Goal: Task Accomplishment & Management: Manage account settings

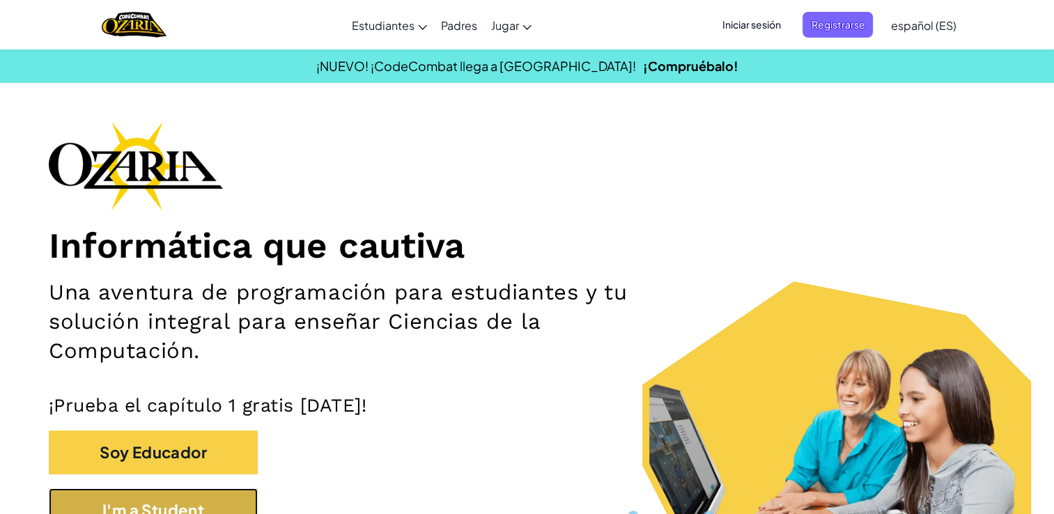
click at [178, 505] on button "I'm a Student" at bounding box center [153, 511] width 209 height 44
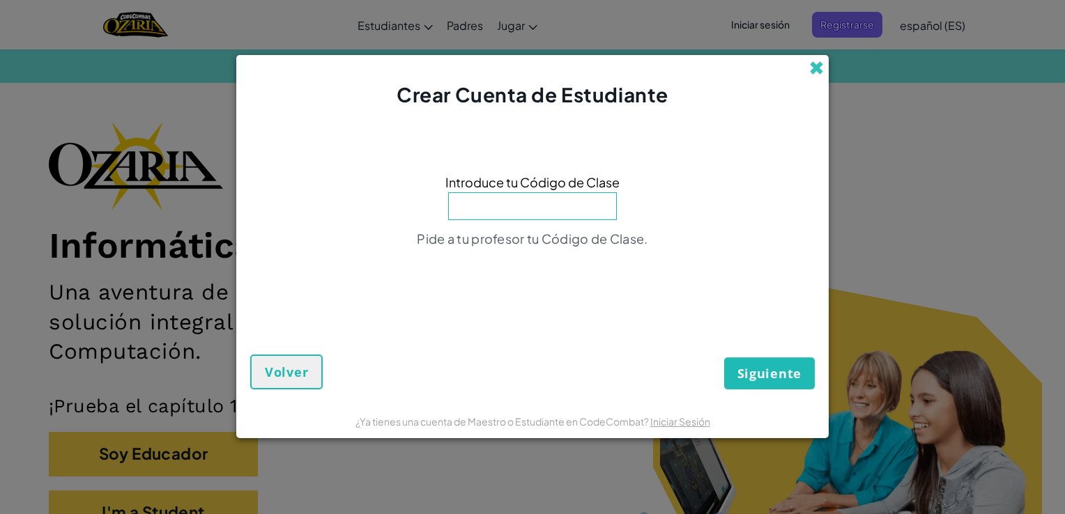
click at [817, 66] on span at bounding box center [816, 68] width 15 height 15
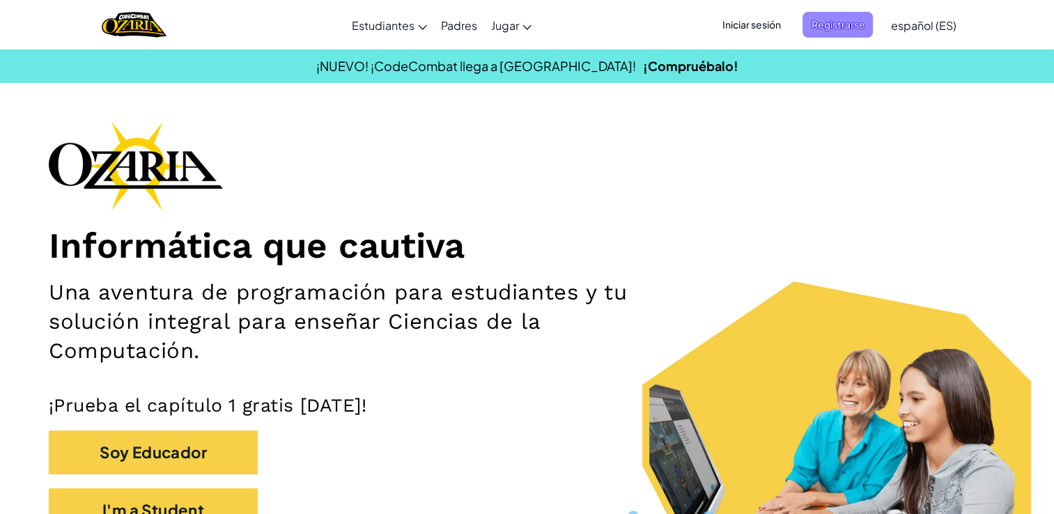
click at [842, 22] on span "Registrarse" at bounding box center [838, 25] width 70 height 26
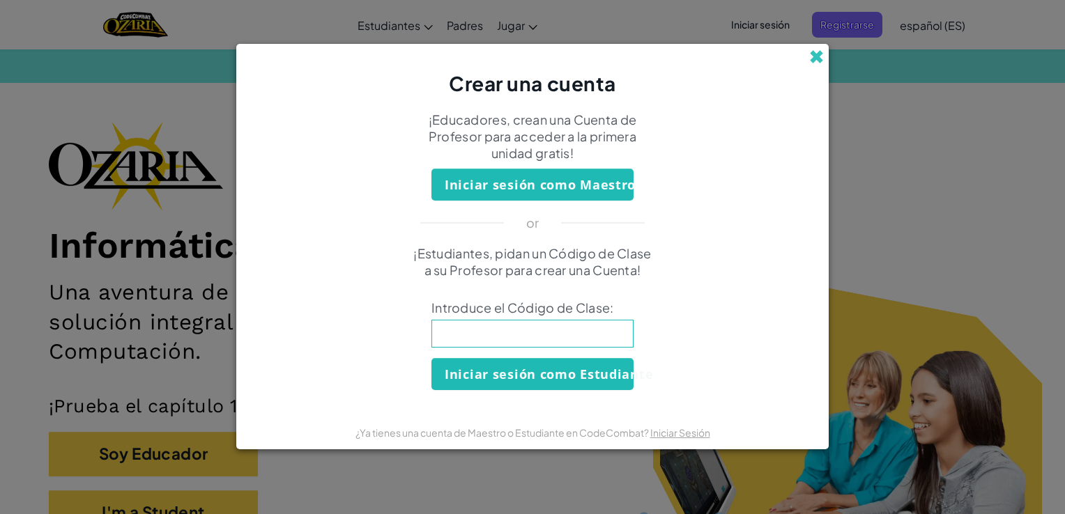
click at [818, 52] on span at bounding box center [816, 56] width 15 height 15
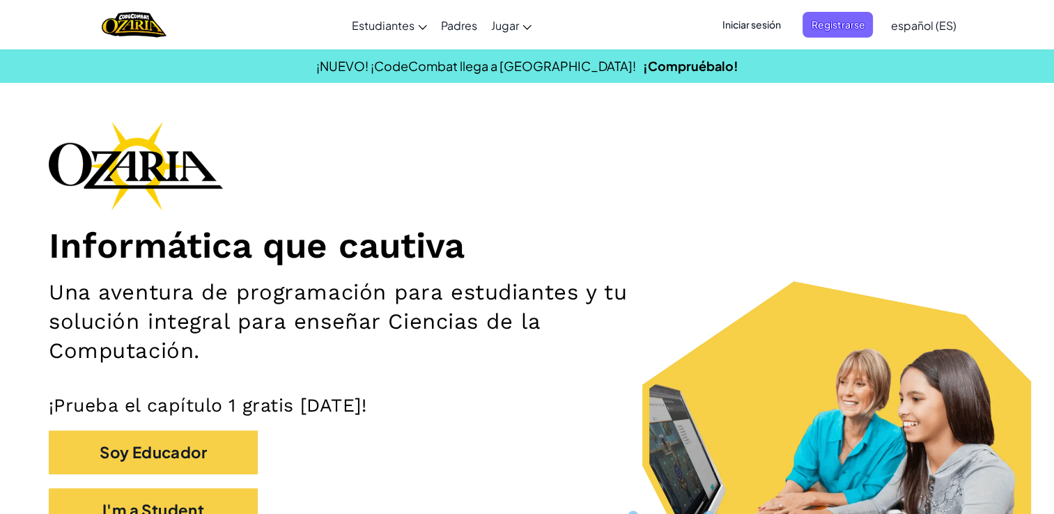
click at [753, 13] on span "Iniciar sesión" at bounding box center [751, 25] width 75 height 26
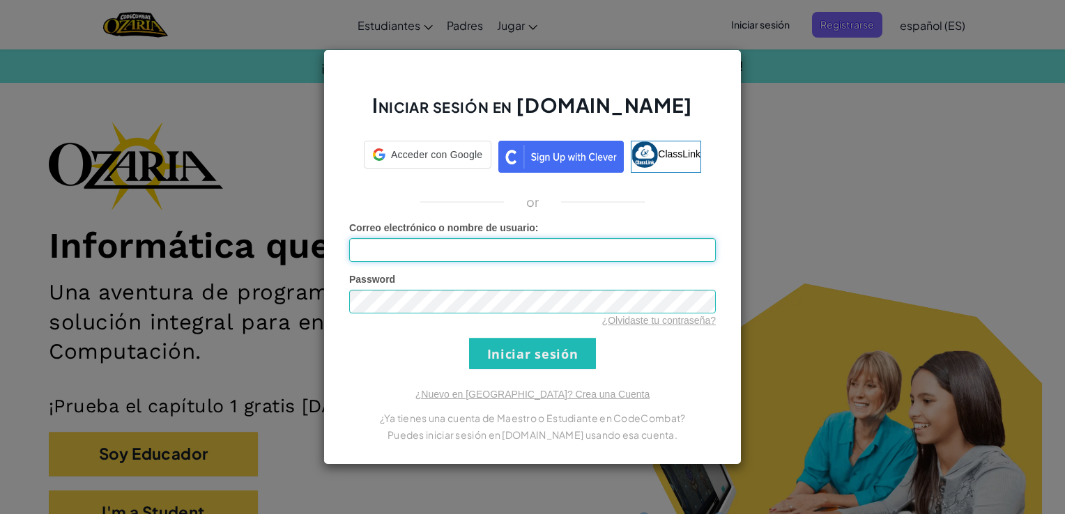
type input "[PERSON_NAME]"
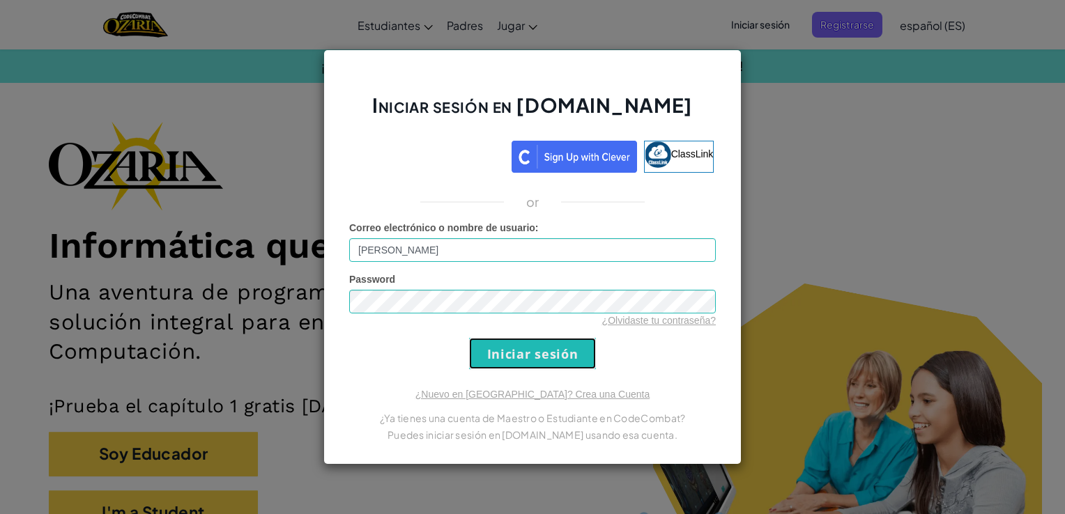
click at [555, 342] on input "Iniciar sesión" at bounding box center [532, 353] width 127 height 31
